Goal: Task Accomplishment & Management: Manage account settings

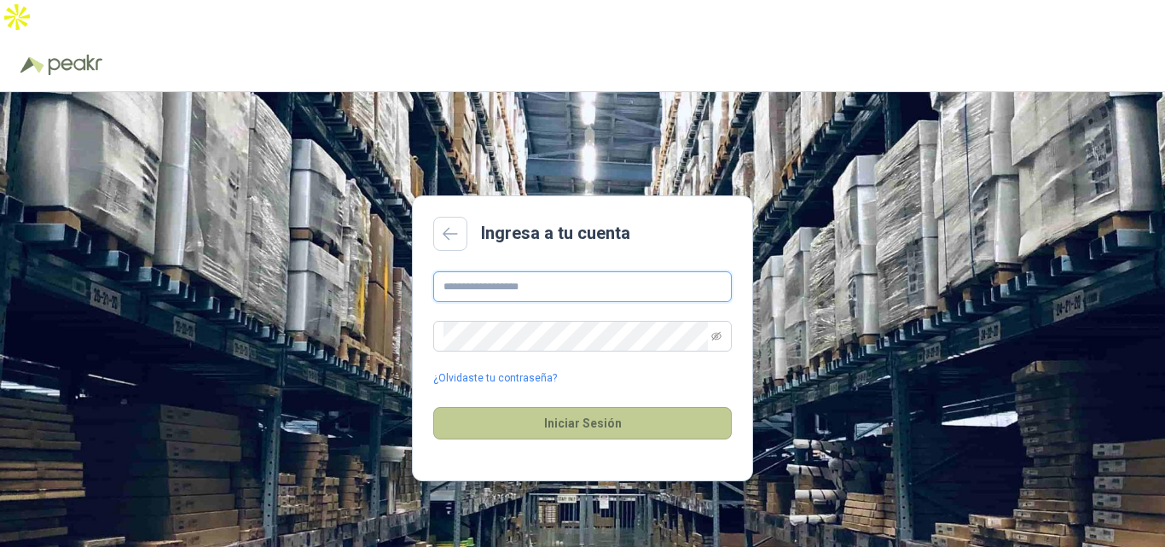
type input "**********"
click at [601, 407] on button "Iniciar Sesión" at bounding box center [582, 423] width 299 height 32
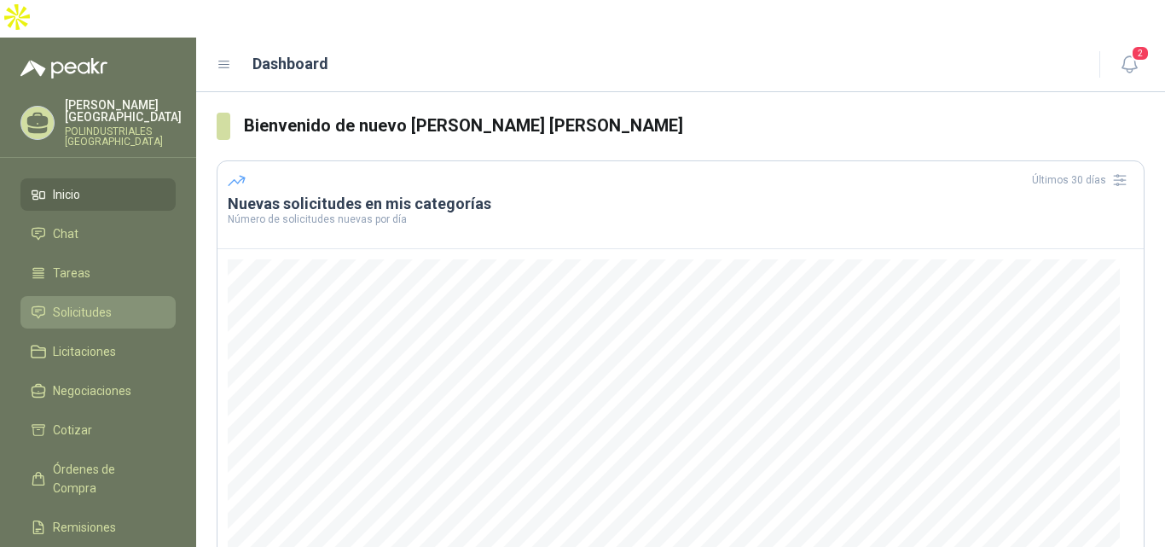
click at [77, 296] on link "Solicitudes" at bounding box center [97, 312] width 155 height 32
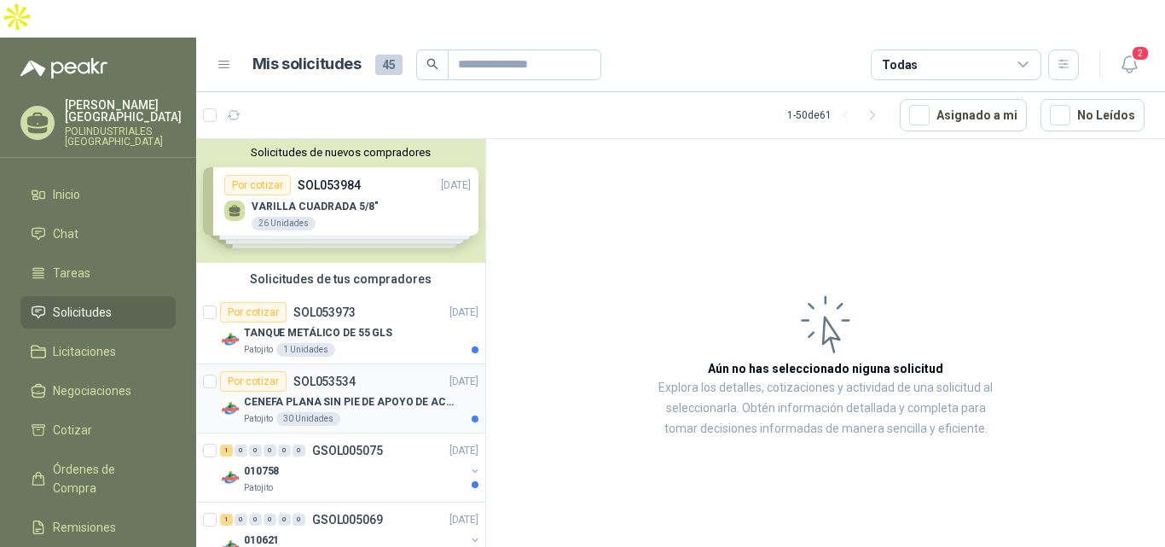
click at [369, 371] on div "Por cotizar SOL053534 [DATE]" at bounding box center [349, 381] width 259 height 20
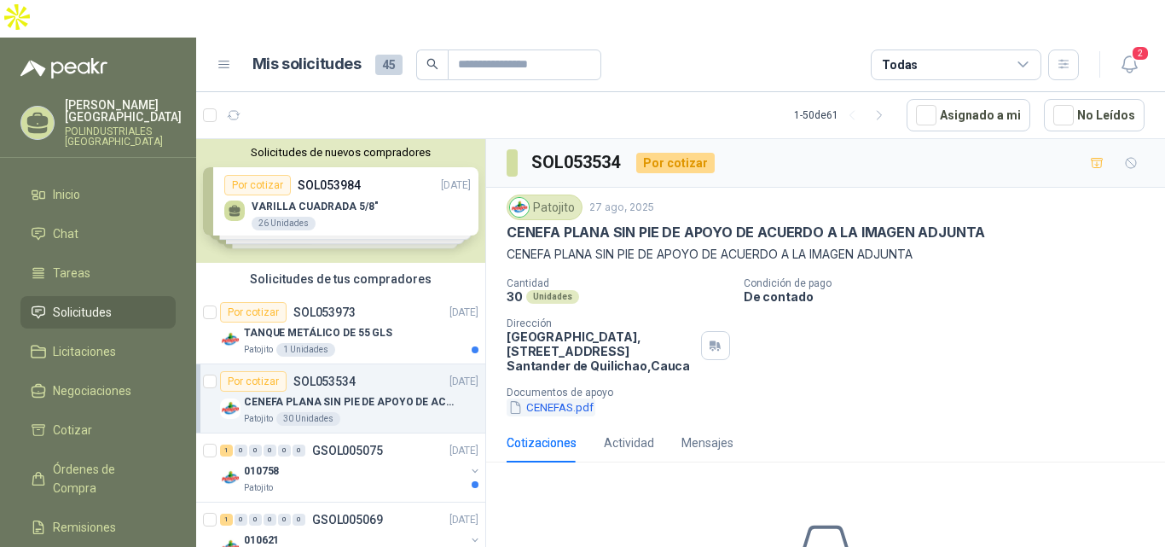
click at [544, 398] on button "CENEFAS.pdf" at bounding box center [551, 407] width 89 height 18
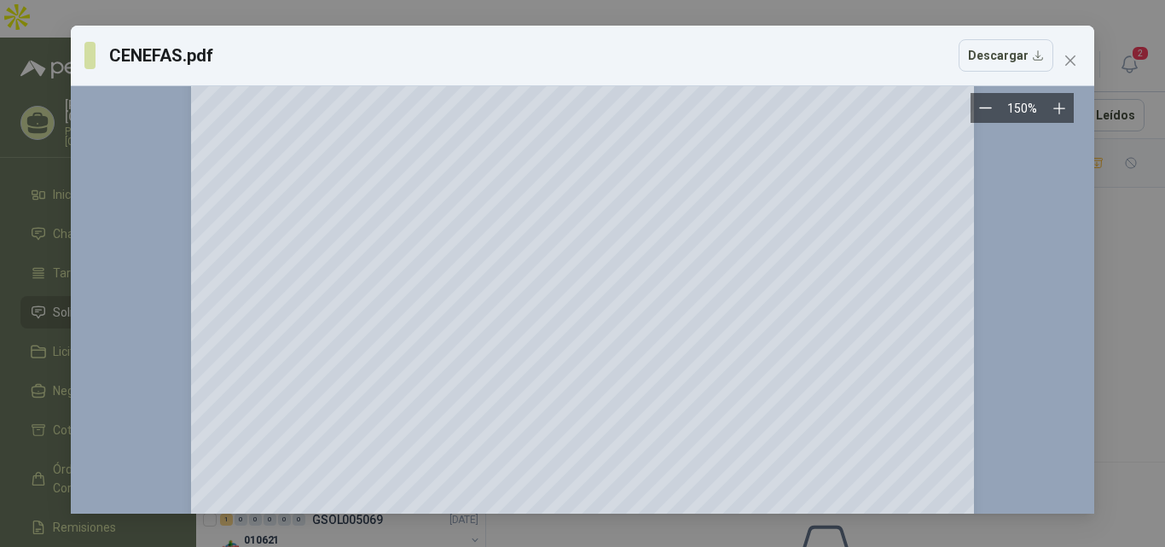
scroll to position [37, 0]
click at [1070, 63] on icon "close" at bounding box center [1071, 61] width 14 height 14
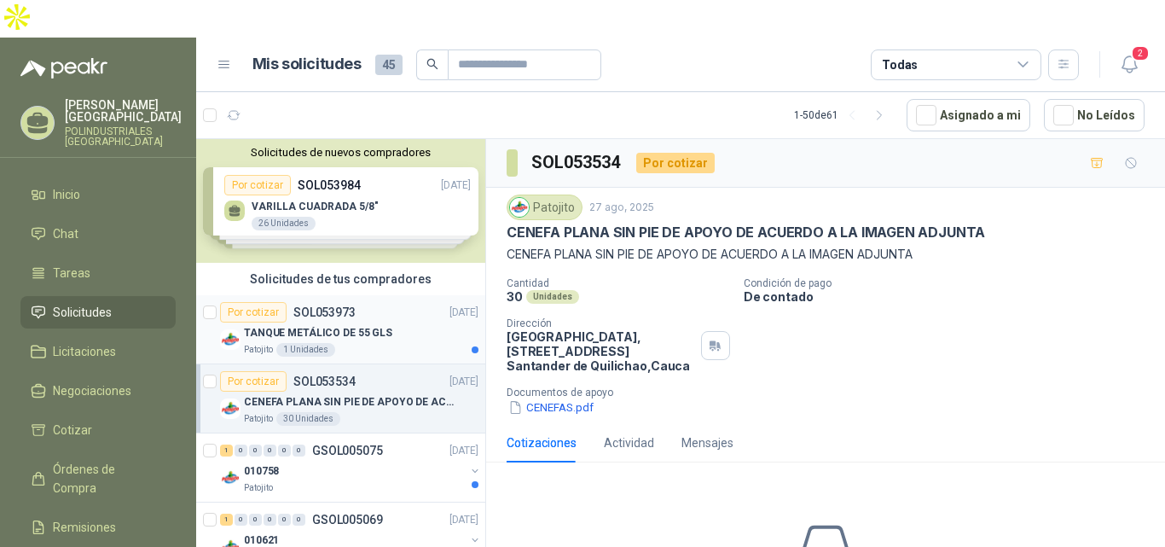
click at [392, 302] on div "Por cotizar SOL053973 [DATE]" at bounding box center [349, 312] width 259 height 20
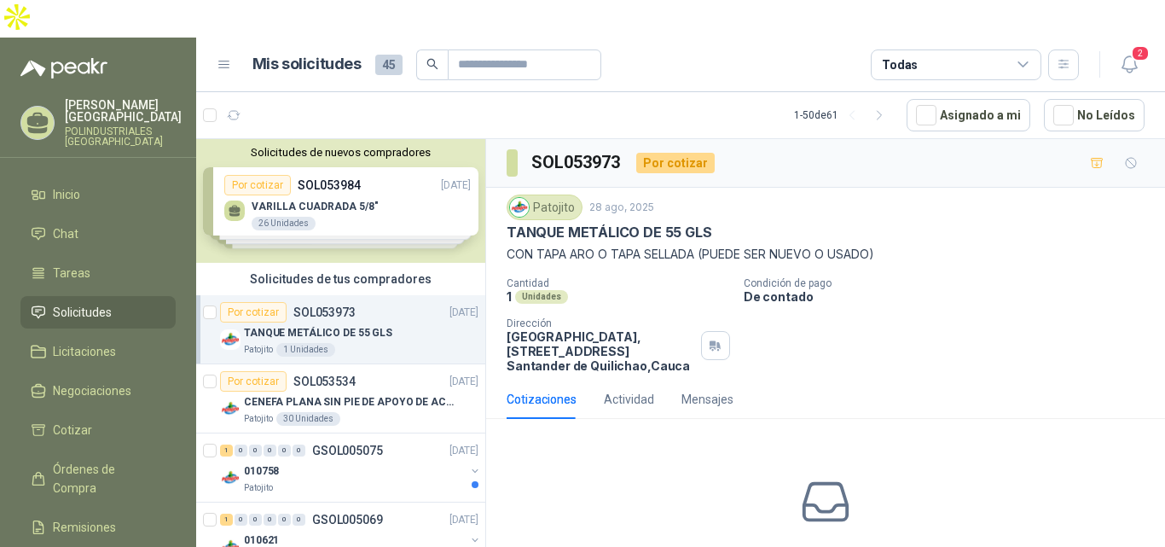
click at [398, 179] on div "Solicitudes de nuevos compradores Por cotizar SOL053984 [DATE] VARILLA CUADRADA…" at bounding box center [340, 201] width 289 height 124
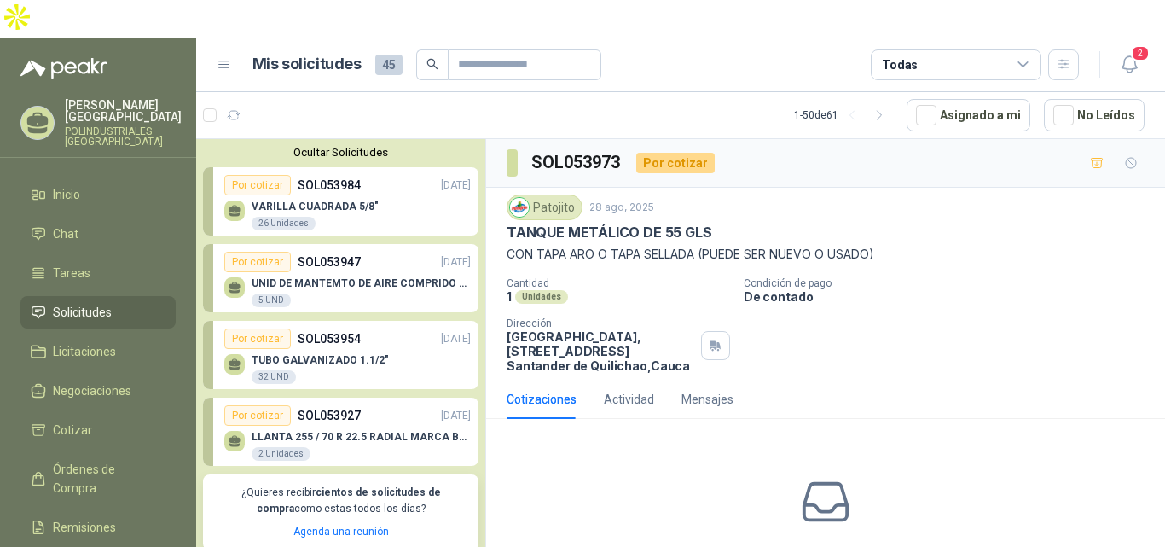
click at [389, 252] on div "Por cotizar SOL053947 [DATE]" at bounding box center [347, 262] width 247 height 20
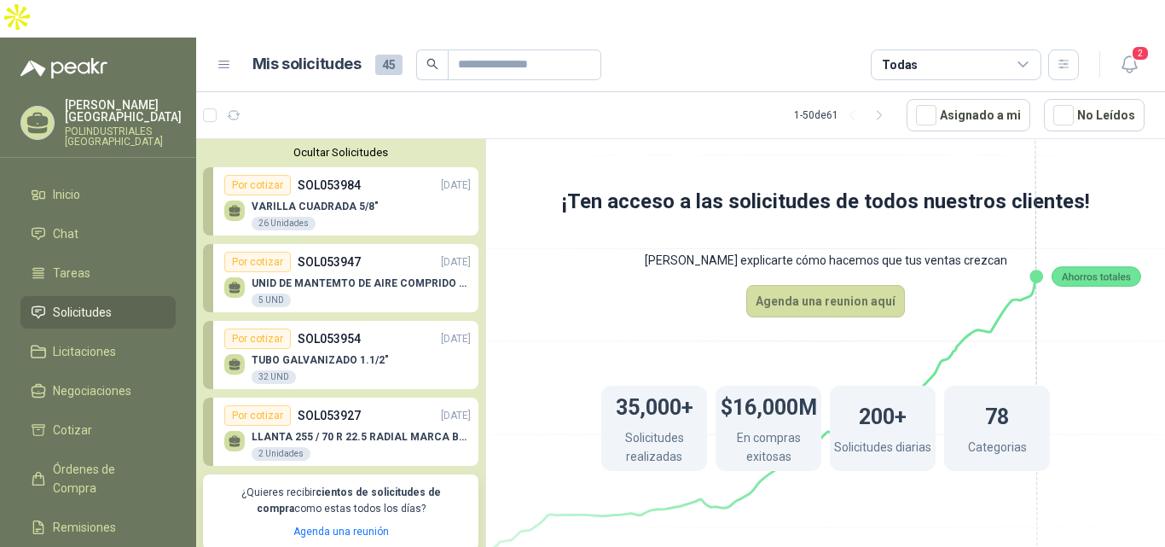
click at [370, 252] on div "Por cotizar SOL053947 [DATE]" at bounding box center [347, 262] width 247 height 20
click at [384, 328] on div "Por cotizar SOL053954 [DATE]" at bounding box center [347, 338] width 247 height 20
click at [378, 405] on div "Por cotizar SOL053927 [DATE]" at bounding box center [347, 415] width 247 height 20
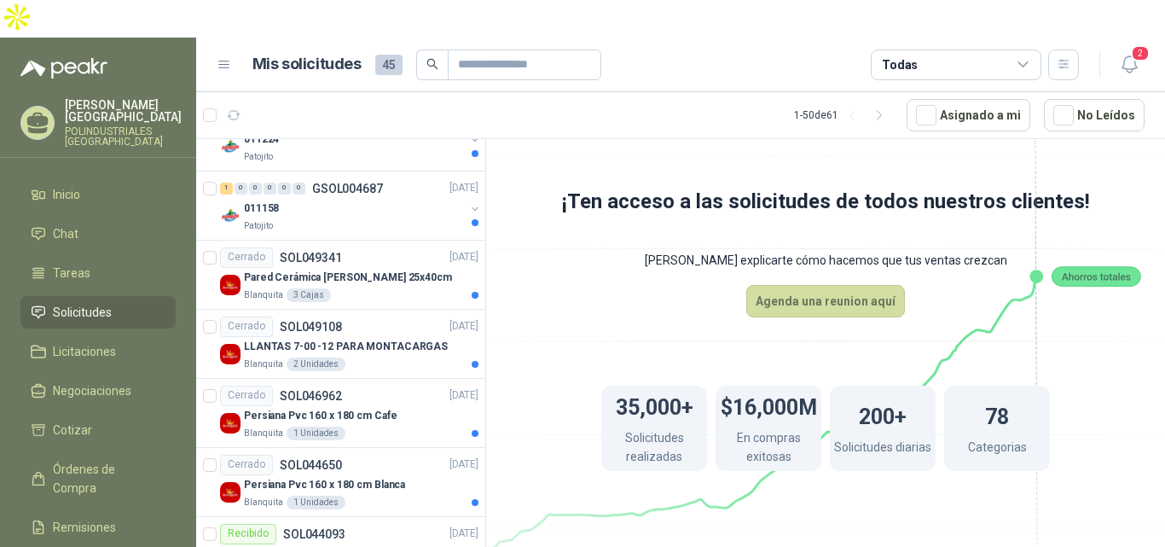
scroll to position [1808, 0]
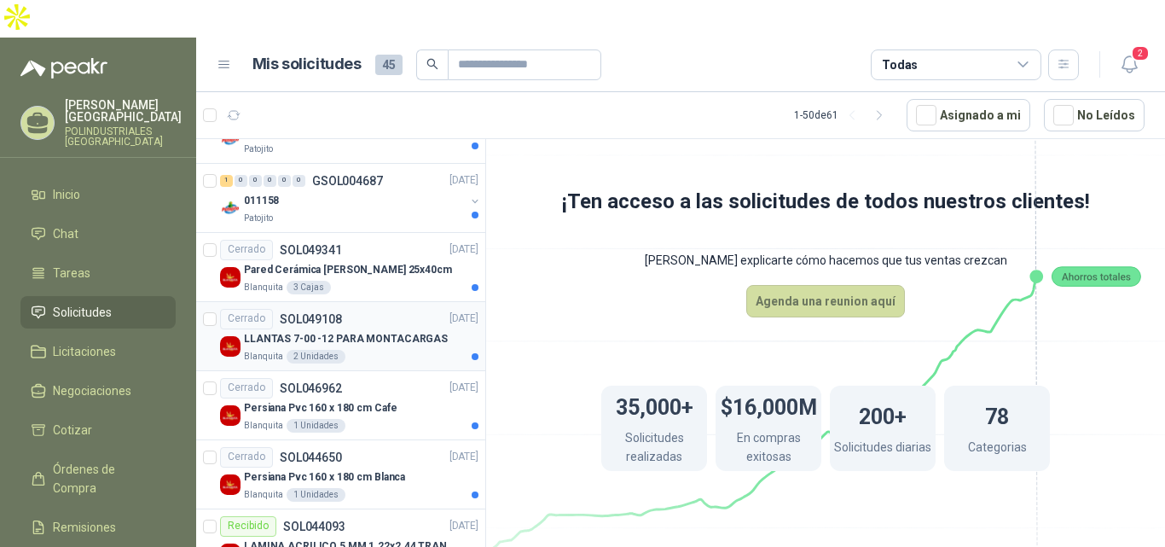
click at [372, 350] on div "Blanquita 2 Unidades" at bounding box center [361, 357] width 235 height 14
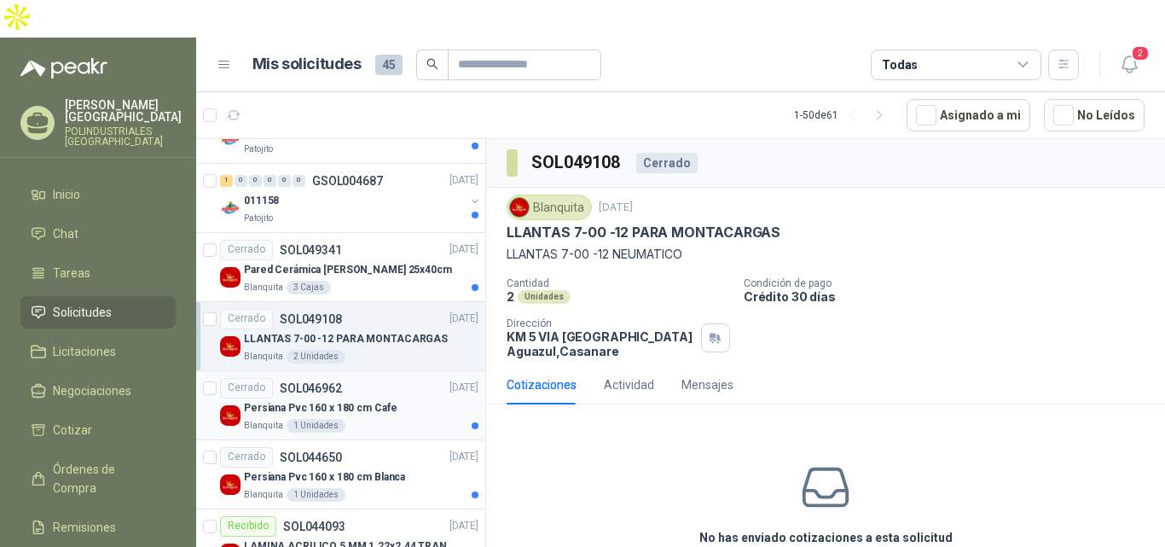
click at [388, 378] on div "Cerrado SOL046962 [DATE]" at bounding box center [349, 388] width 259 height 20
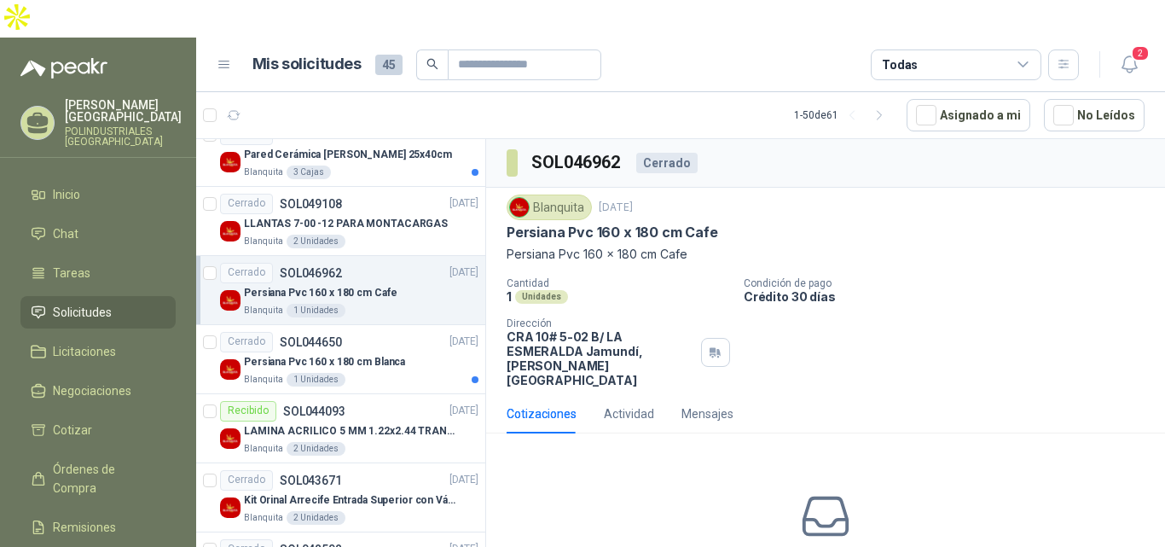
scroll to position [1953, 0]
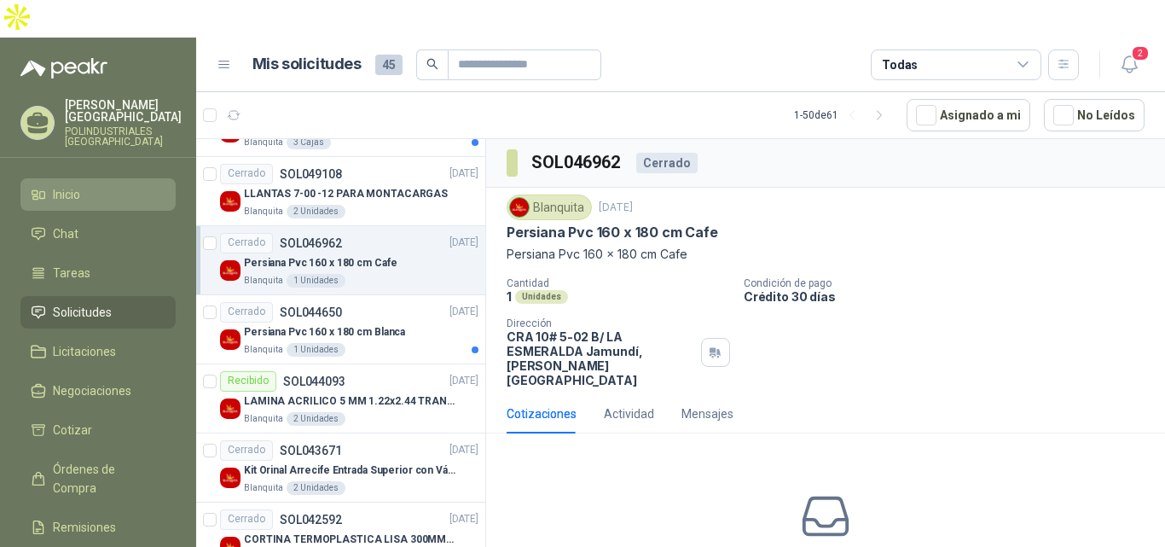
click at [74, 185] on span "Inicio" at bounding box center [66, 194] width 27 height 19
